Goal: Transaction & Acquisition: Subscribe to service/newsletter

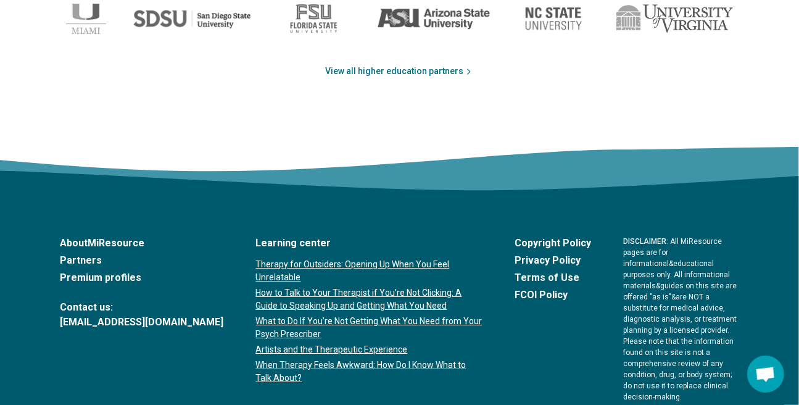
scroll to position [2198, 0]
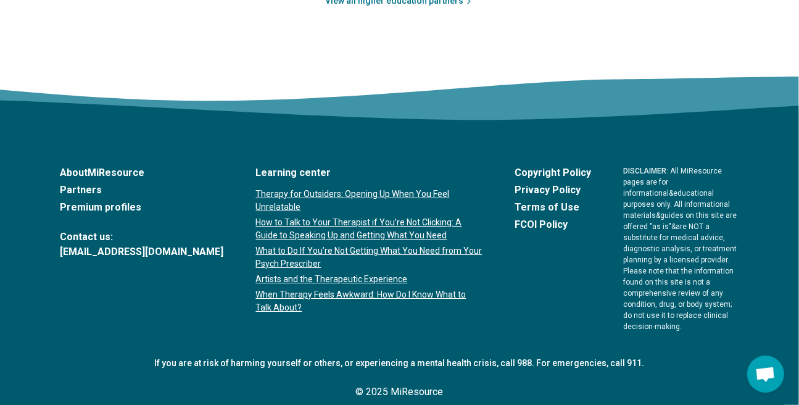
click at [128, 209] on link "Premium profiles" at bounding box center [142, 207] width 164 height 15
click at [70, 188] on link "Partners" at bounding box center [142, 190] width 164 height 15
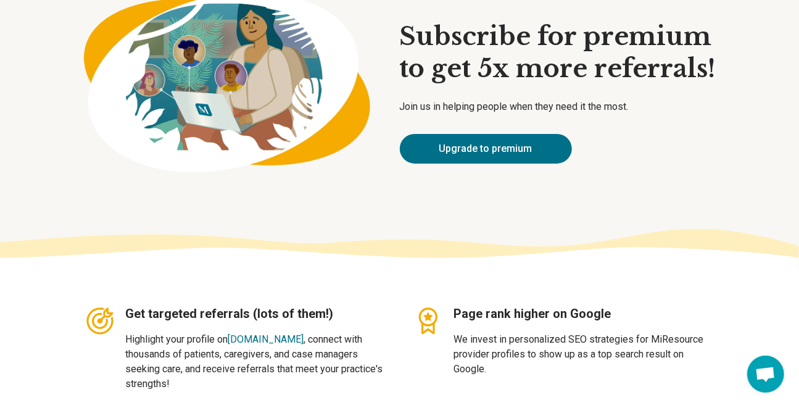
scroll to position [88, 0]
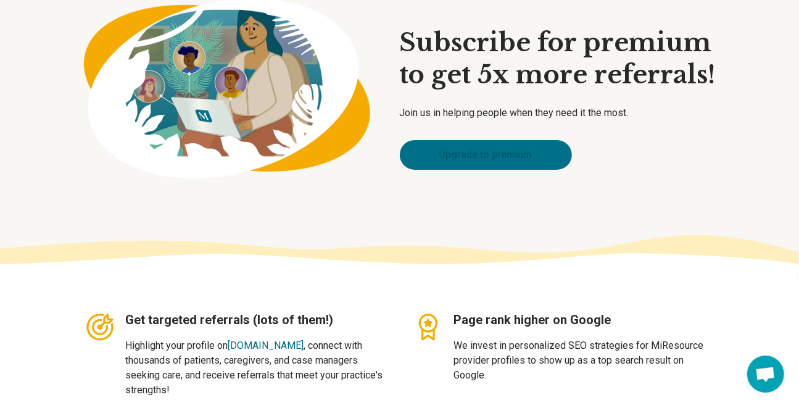
click at [487, 157] on link "Upgrade to premium" at bounding box center [486, 155] width 172 height 30
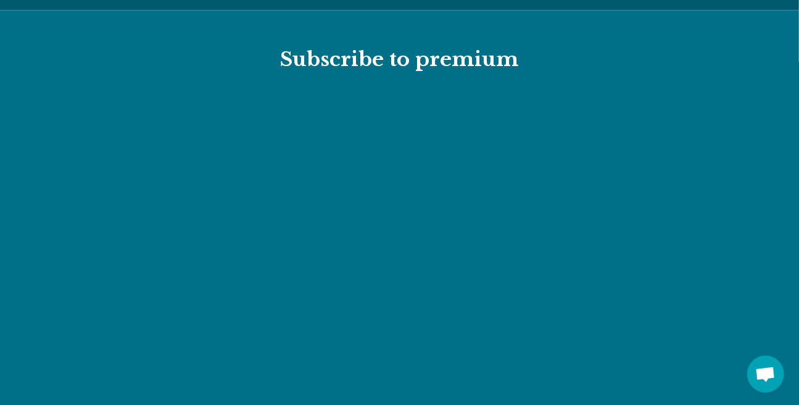
scroll to position [1359, 0]
